Goal: Complete application form

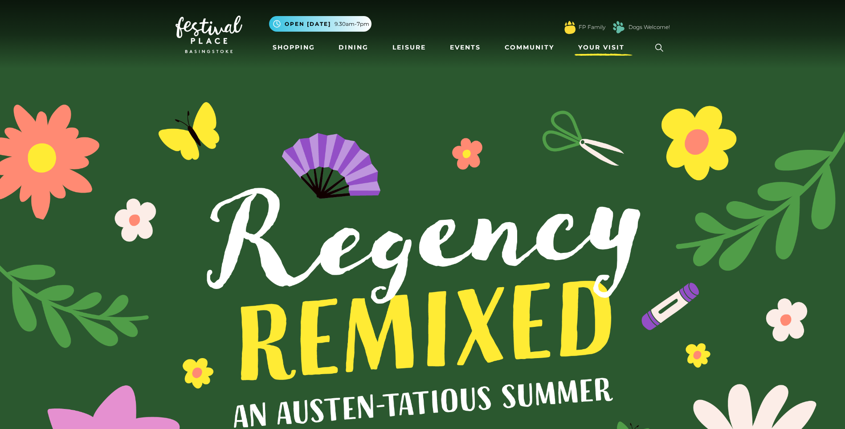
click at [589, 48] on span "Your Visit" at bounding box center [601, 47] width 46 height 9
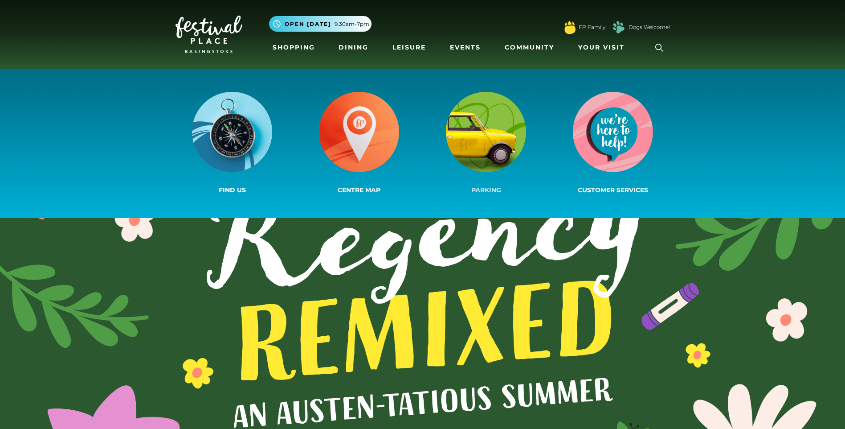
click at [479, 144] on img at bounding box center [486, 132] width 80 height 80
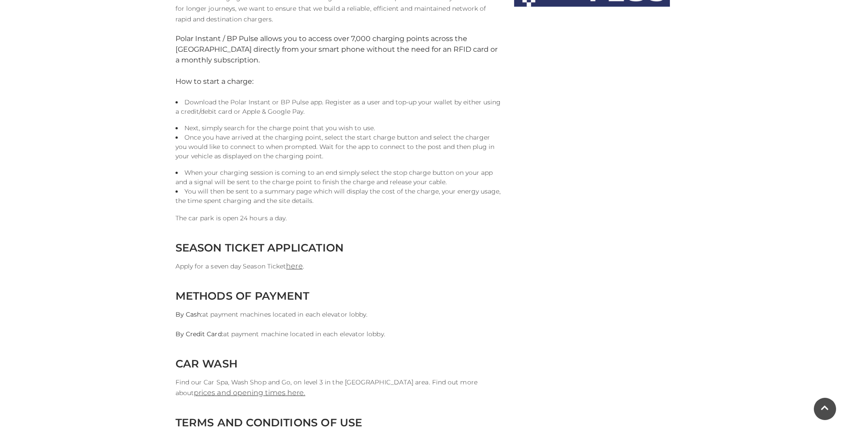
scroll to position [668, 0]
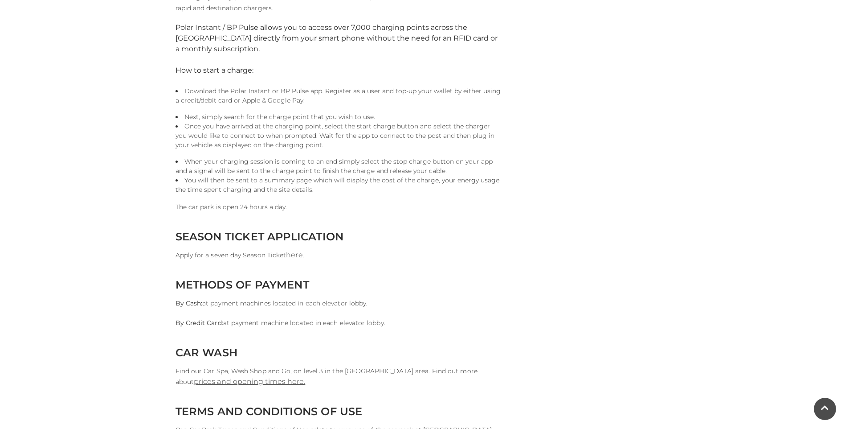
click at [295, 251] on link "here" at bounding box center [294, 254] width 16 height 8
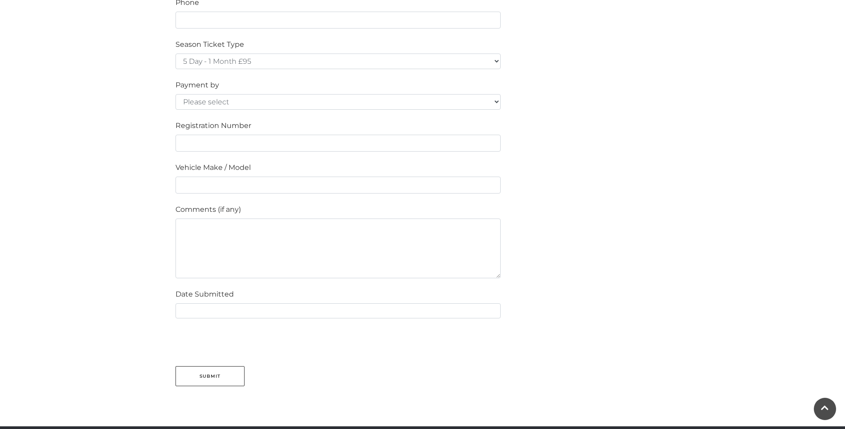
scroll to position [624, 0]
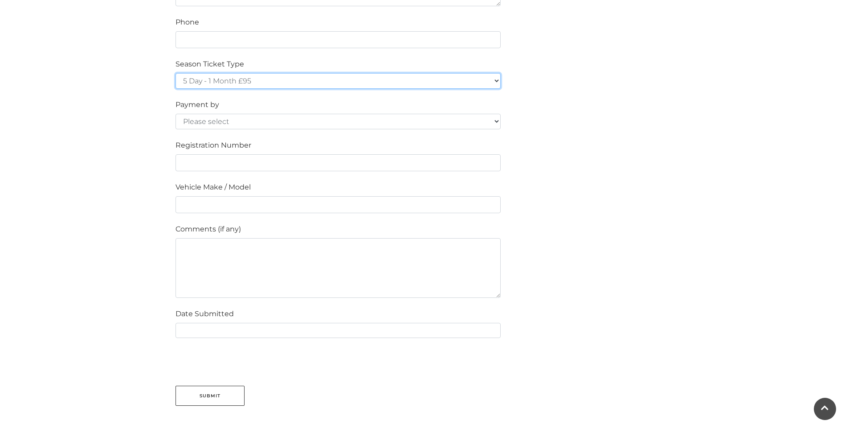
click at [324, 80] on select "5 Day - 1 Month £95 5 Day - 3 Months £270 (£90 a month standing order) 5 Day - …" at bounding box center [338, 81] width 325 height 16
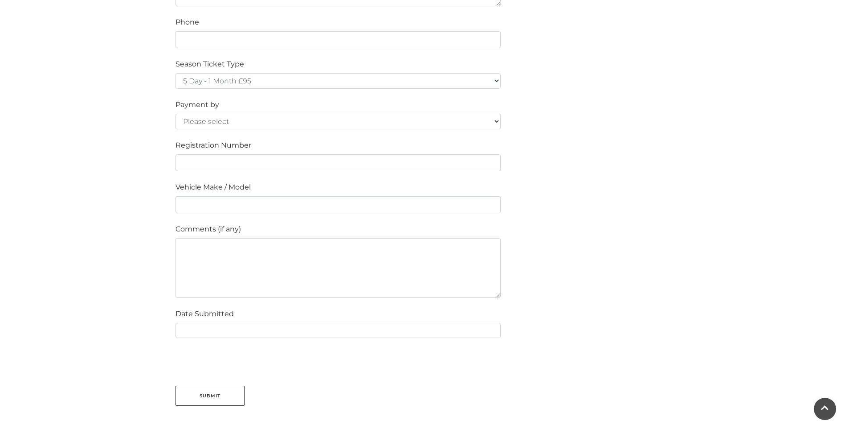
click at [573, 119] on div "Please fill in the below form to apply for a Festival Place Parking Season Tick…" at bounding box center [423, 22] width 508 height 766
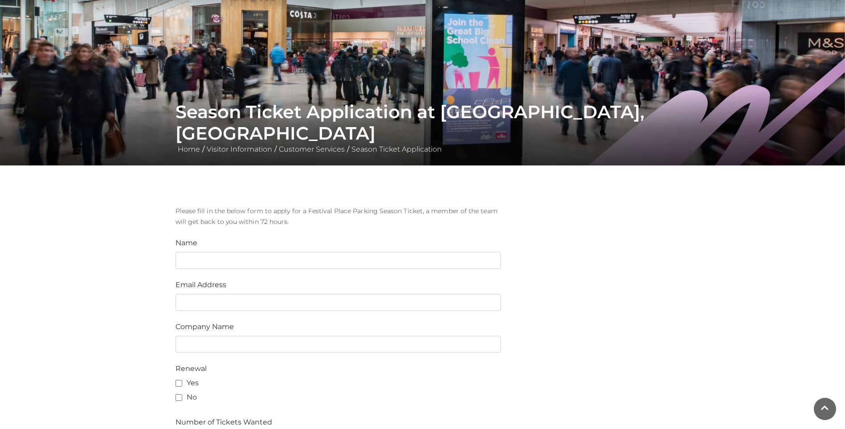
scroll to position [0, 0]
